Goal: Navigation & Orientation: Find specific page/section

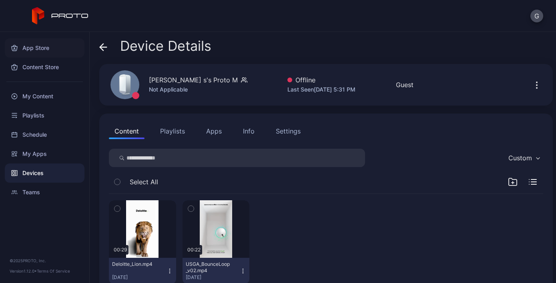
click at [30, 48] on div "App Store" at bounding box center [45, 47] width 80 height 19
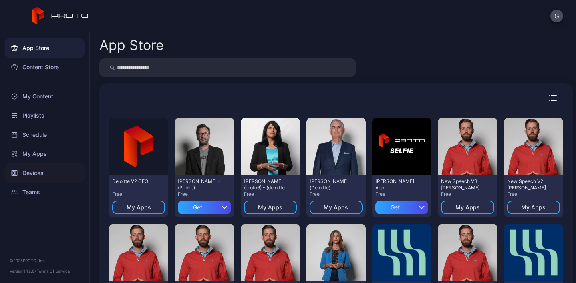
click at [52, 168] on div "Devices" at bounding box center [45, 173] width 80 height 19
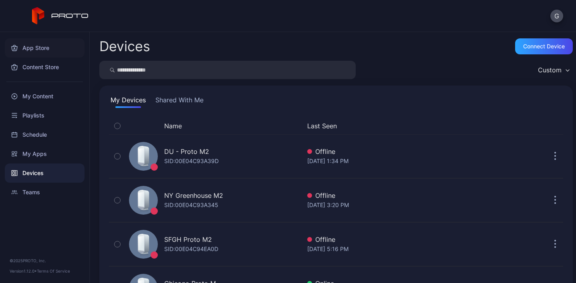
click at [31, 48] on div "App Store" at bounding box center [45, 47] width 80 height 19
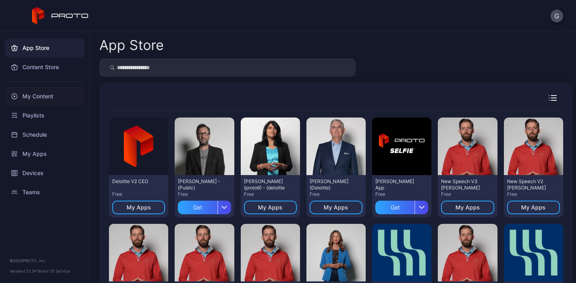
click at [54, 99] on div "My Content" at bounding box center [45, 96] width 80 height 19
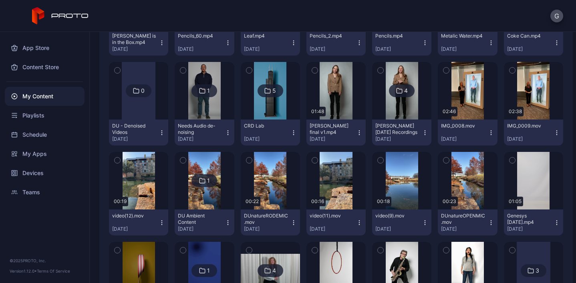
scroll to position [292, 0]
